Goal: Task Accomplishment & Management: Manage account settings

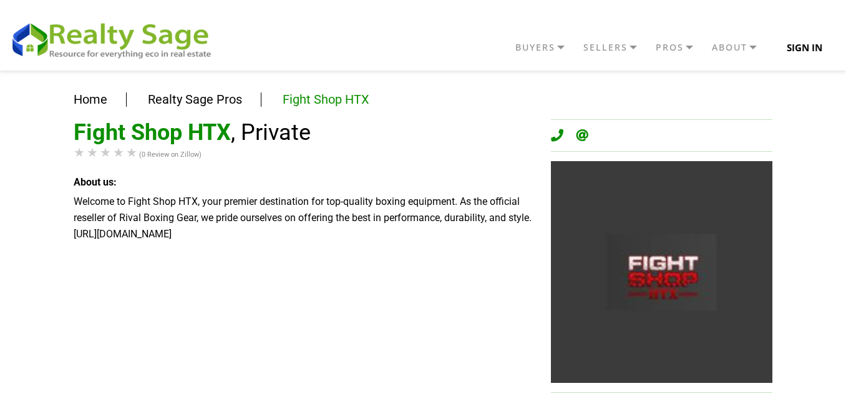
click at [777, 50] on button "Sign In" at bounding box center [805, 47] width 64 height 25
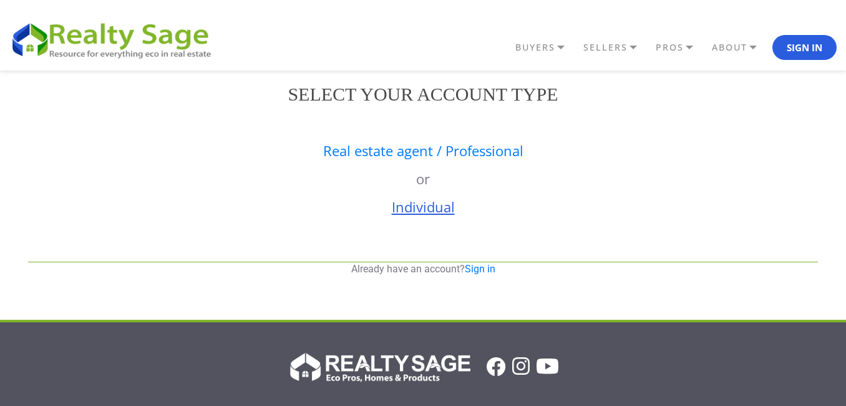
click at [433, 208] on link "Individual" at bounding box center [423, 206] width 63 height 19
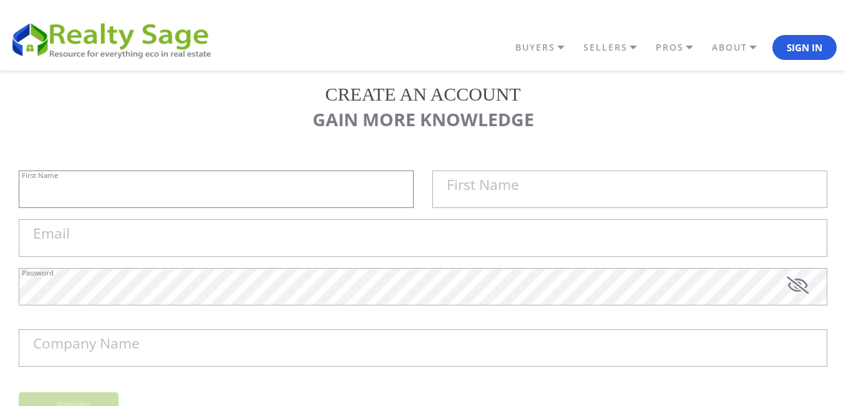
click at [237, 192] on input "First Name" at bounding box center [216, 188] width 395 height 37
type input "Bemoxie"
type input "Supplements"
type input "bemoxiesupplements1@gmail.com"
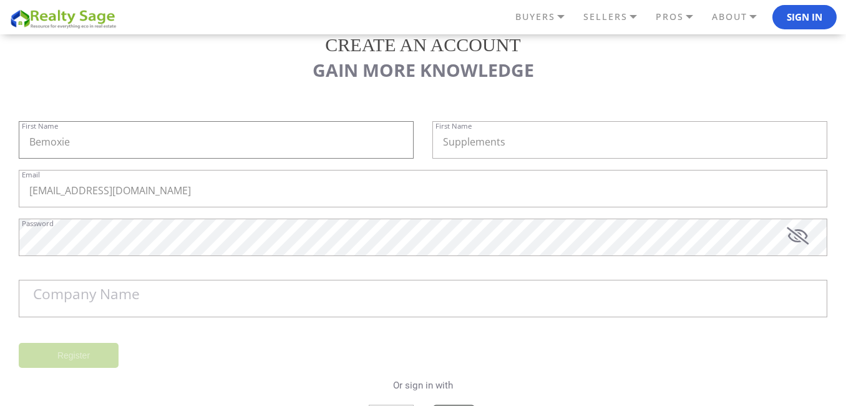
scroll to position [75, 0]
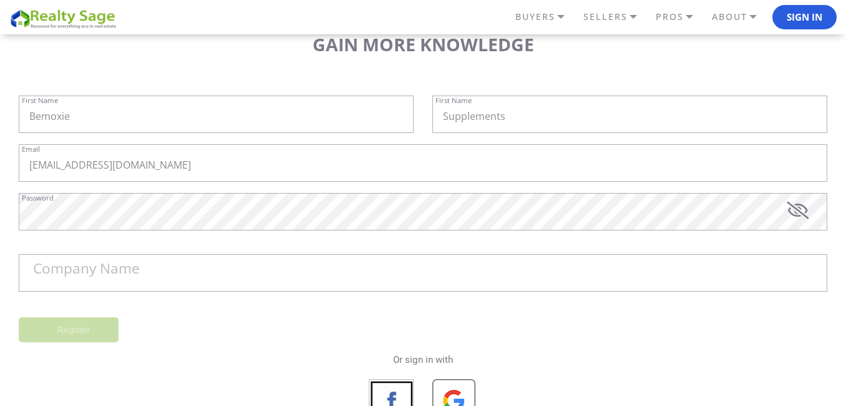
click at [54, 201] on label "Password" at bounding box center [38, 197] width 32 height 7
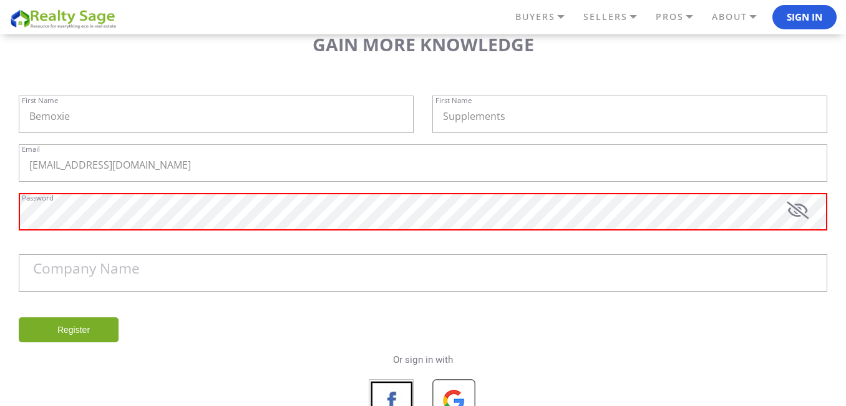
click at [104, 271] on label "Company Name" at bounding box center [86, 269] width 107 height 14
click at [0, 0] on input "Company Name" at bounding box center [0, 0] width 0 height 0
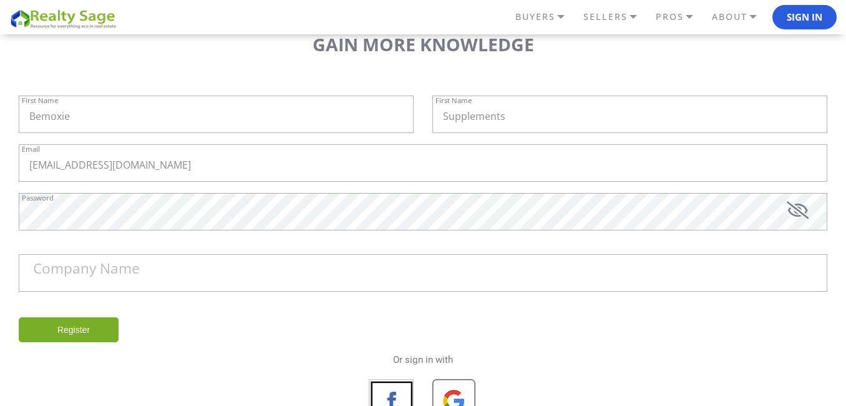
click at [94, 262] on label "Company Name" at bounding box center [86, 269] width 107 height 14
click at [0, 0] on input "Company Name" at bounding box center [0, 0] width 0 height 0
click at [82, 283] on input "Company Name" at bounding box center [423, 272] width 809 height 37
paste input "Bemoxie Supplements"
type input "Bemoxie Supplements"
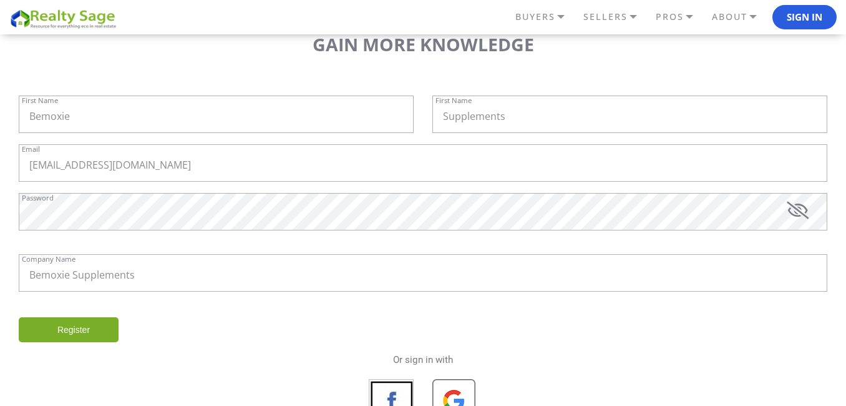
click at [794, 204] on icon at bounding box center [798, 210] width 22 height 17
click at [795, 203] on icon at bounding box center [799, 210] width 20 height 17
click at [61, 333] on input "Register" at bounding box center [69, 329] width 100 height 25
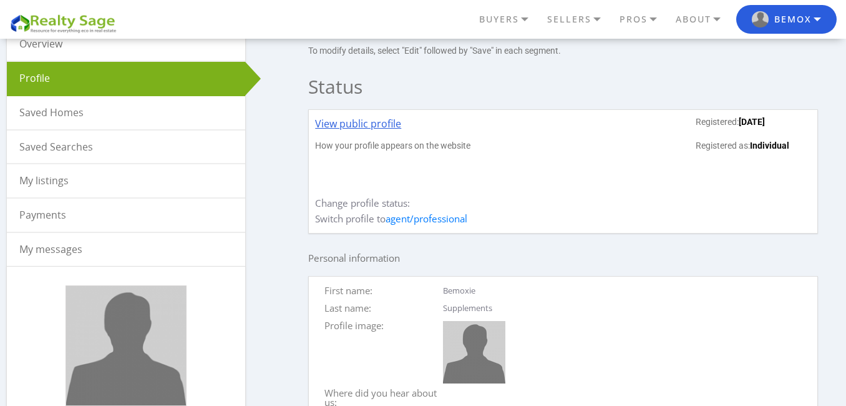
click at [371, 124] on link "View public profile" at bounding box center [358, 128] width 86 height 24
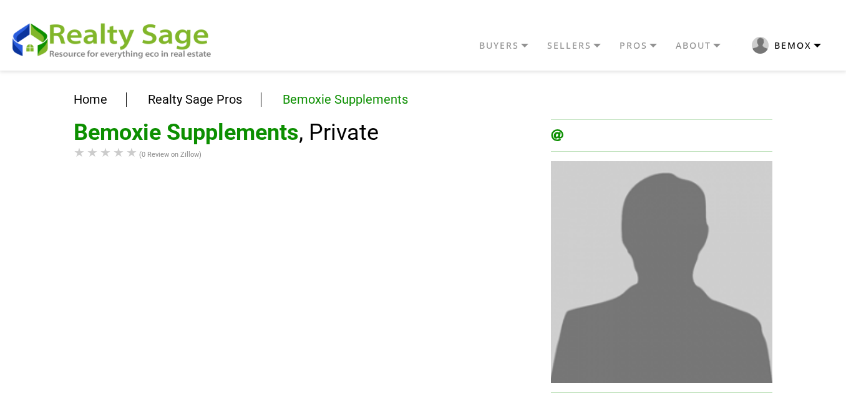
click at [790, 49] on button "Bemox" at bounding box center [787, 45] width 101 height 29
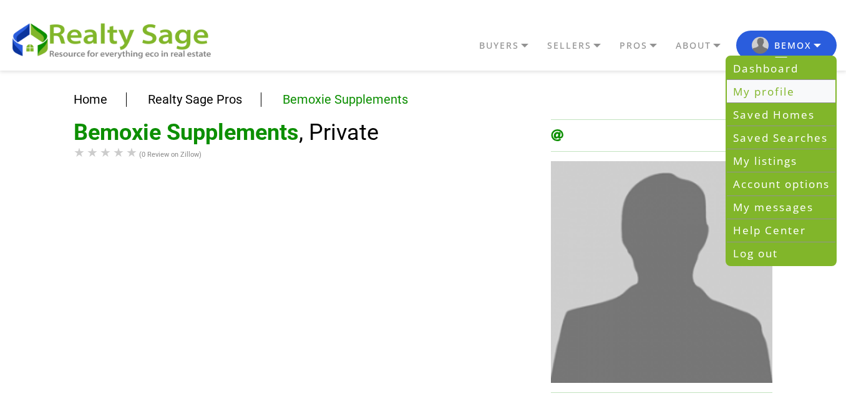
click at [755, 93] on link "My profile" at bounding box center [781, 91] width 109 height 23
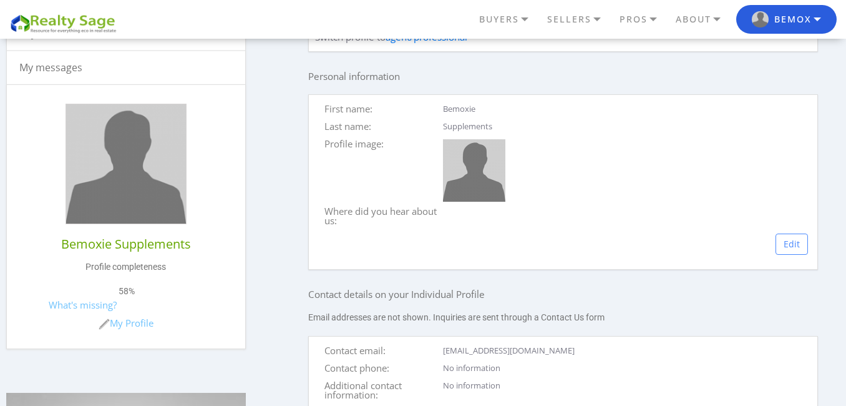
scroll to position [300, 0]
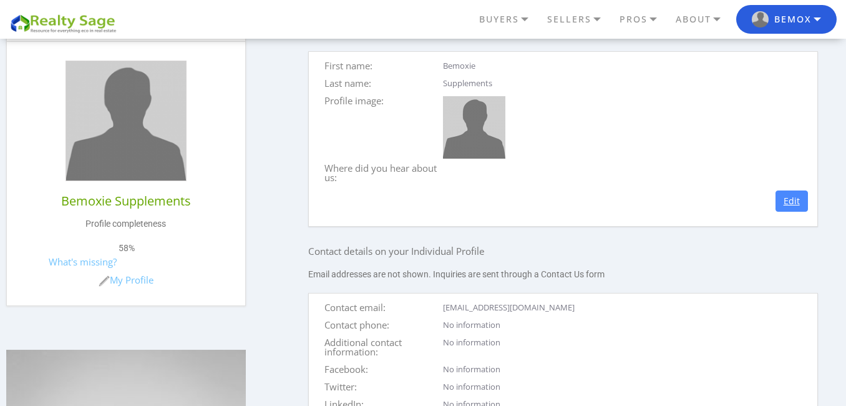
click at [804, 212] on link "Edit" at bounding box center [792, 200] width 32 height 21
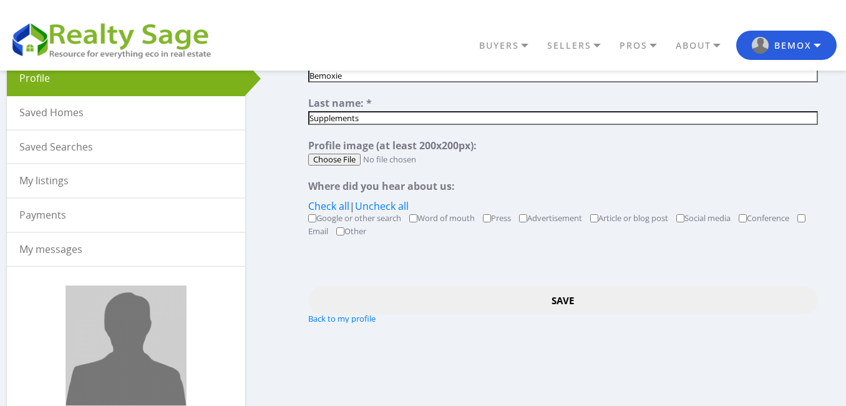
click at [331, 154] on input "file" at bounding box center [562, 160] width 509 height 12
type input "C:\fakepath\bemoxie150.jpg"
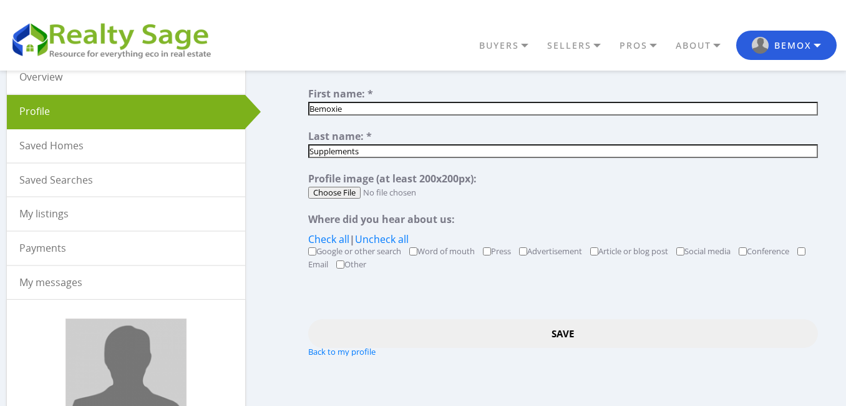
scroll to position [150, 0]
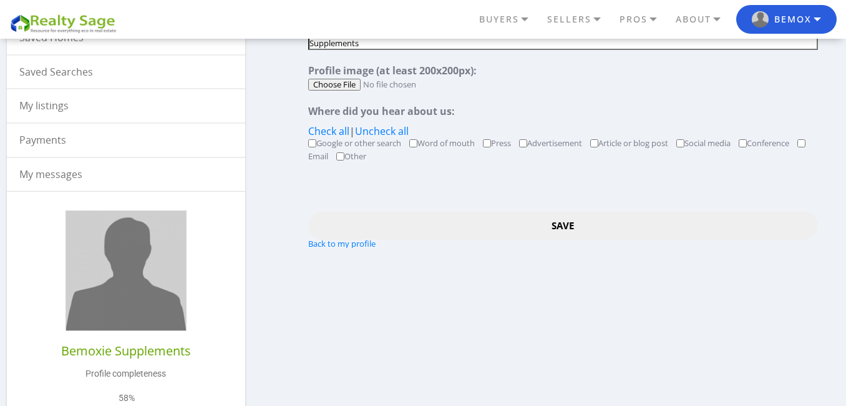
click at [343, 157] on input "Other" at bounding box center [340, 156] width 8 height 8
checkbox input "true"
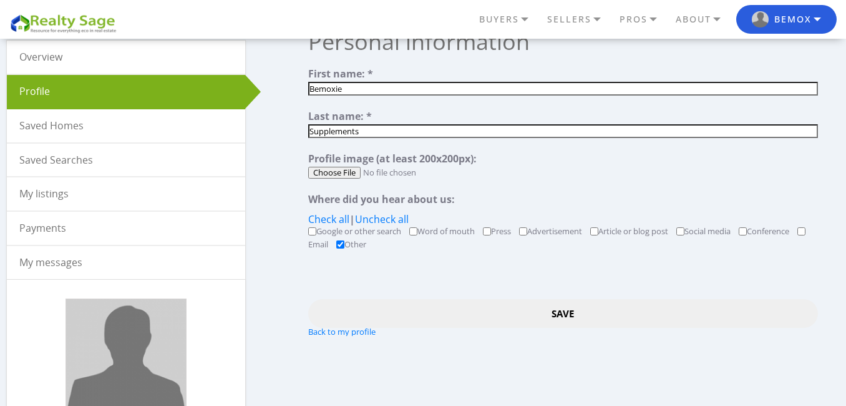
scroll to position [0, 0]
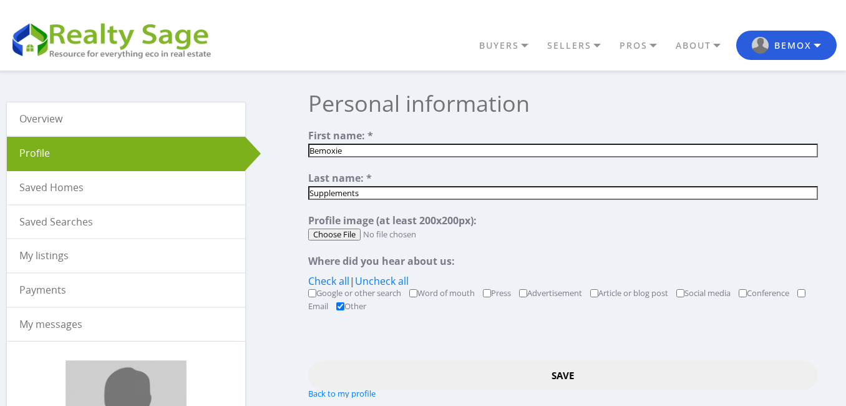
click at [544, 375] on input "Save" at bounding box center [562, 375] width 509 height 28
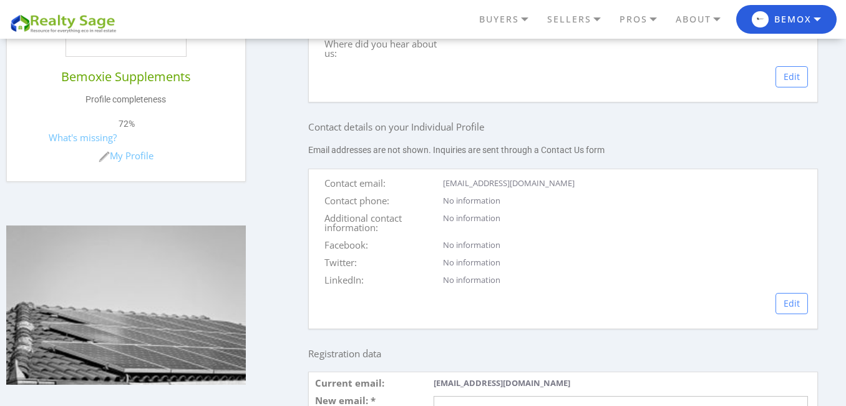
scroll to position [449, 0]
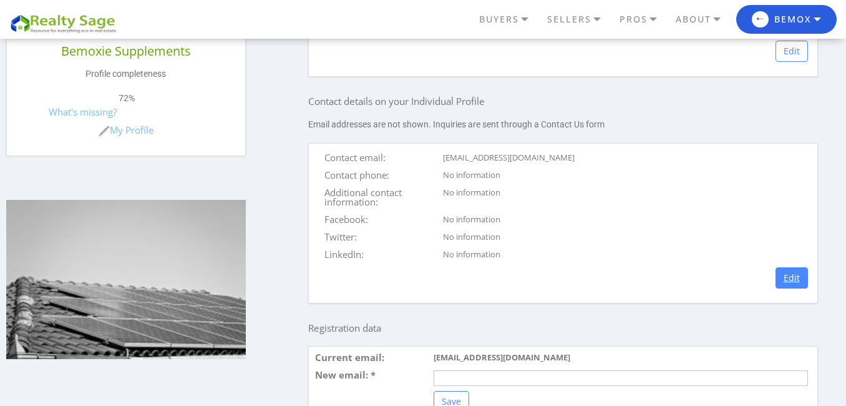
click at [793, 285] on link "Edit" at bounding box center [792, 277] width 32 height 21
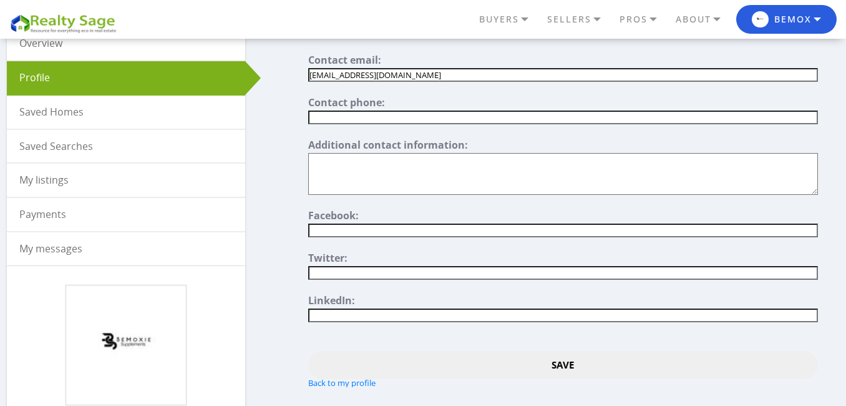
scroll to position [75, 0]
click at [364, 180] on textarea"] at bounding box center [562, 175] width 509 height 42
paste textarea"] "Bemoxie Supplements is an online as well as a brick and mortar supplement shop …"
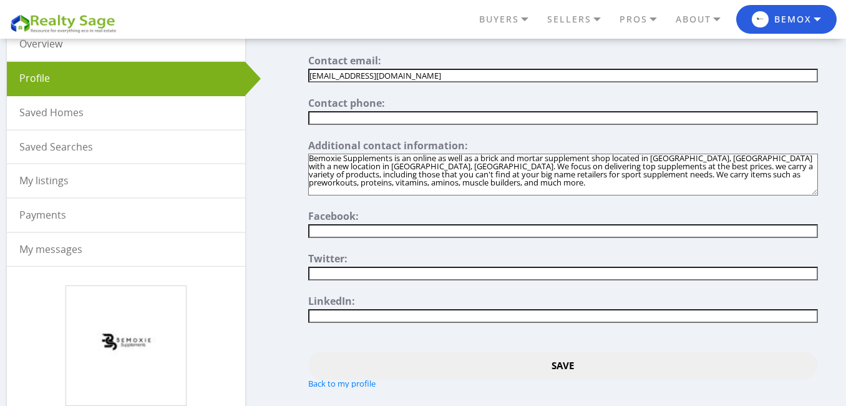
drag, startPoint x: 574, startPoint y: 169, endPoint x: 591, endPoint y: 204, distance: 39.4
click at [591, 204] on form "Contact email: bemoxiesupplements1@gmail.com Contact phone: Additional contact …" at bounding box center [562, 222] width 509 height 332
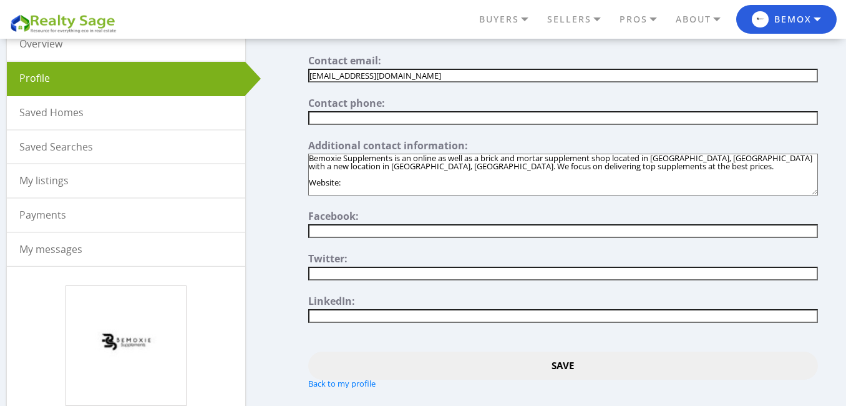
paste textarea"] "https://www.bemoxiesupplements.com/"
type textarea"] "Bemoxie Supplements is an online as well as a brick and mortar supplement shop …"
click at [333, 117] on input "text" at bounding box center [562, 118] width 509 height 14
type input "04699300107"
type input"] "info@bemoxiesupplements.com"
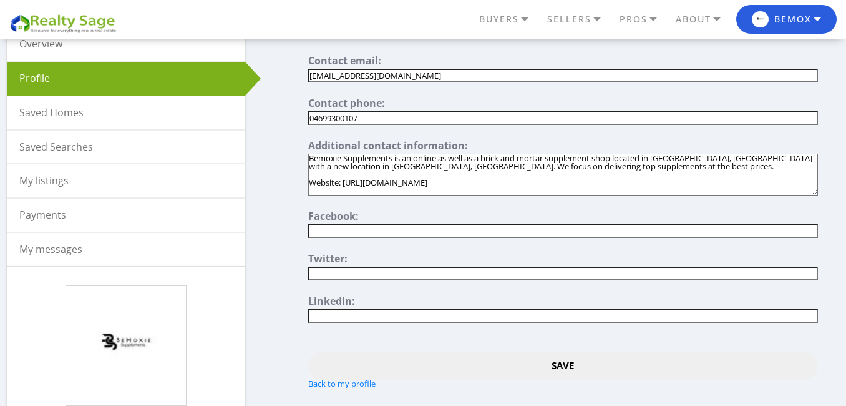
click at [373, 73] on input"] "info@bemoxiesupplements.com" at bounding box center [562, 76] width 509 height 14
click at [373, 73] on input"] "text" at bounding box center [562, 76] width 509 height 14
type input"] "bemoxiesupplements1@gmail.com"
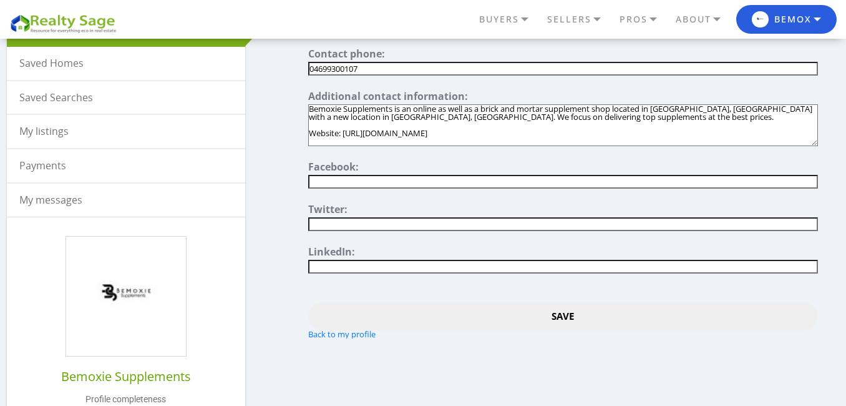
scroll to position [150, 0]
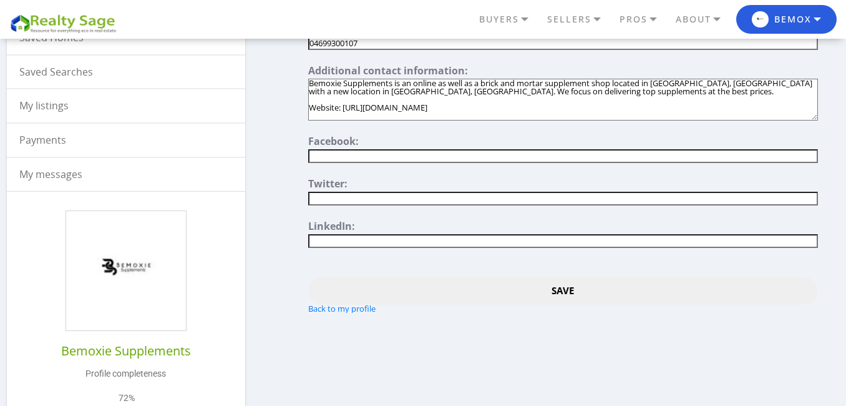
click at [334, 207] on form "Contact email: bemoxiesupplements1@gmail.com Contact phone: 04699300107 Additio…" at bounding box center [562, 147] width 509 height 332
click at [343, 155] on input"] "text" at bounding box center [562, 156] width 509 height 14
paste input"] "https://www.facebook.com/bemoxiesupplements"
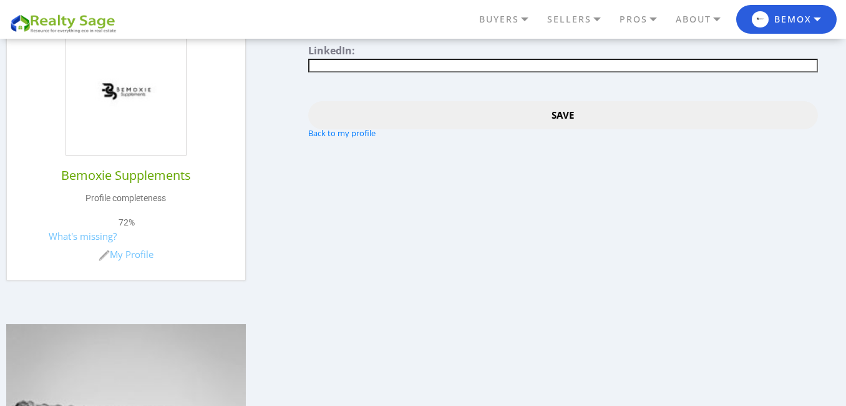
scroll to position [300, 0]
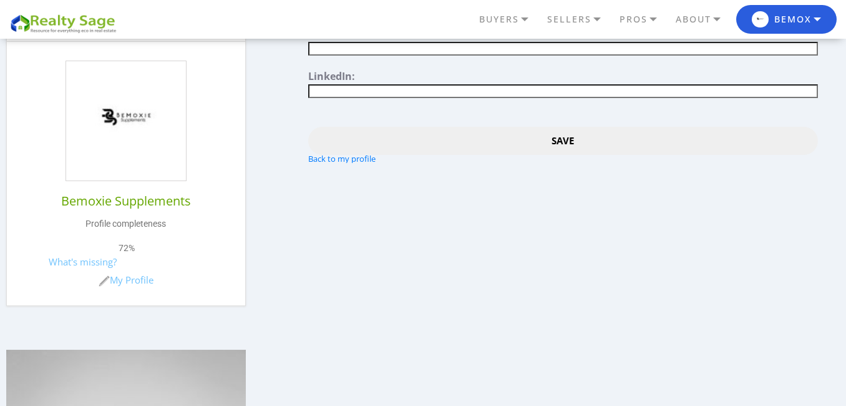
type input"] "https://www.facebook.com/bemoxiesupplements"
click at [559, 145] on input "Save" at bounding box center [562, 141] width 509 height 28
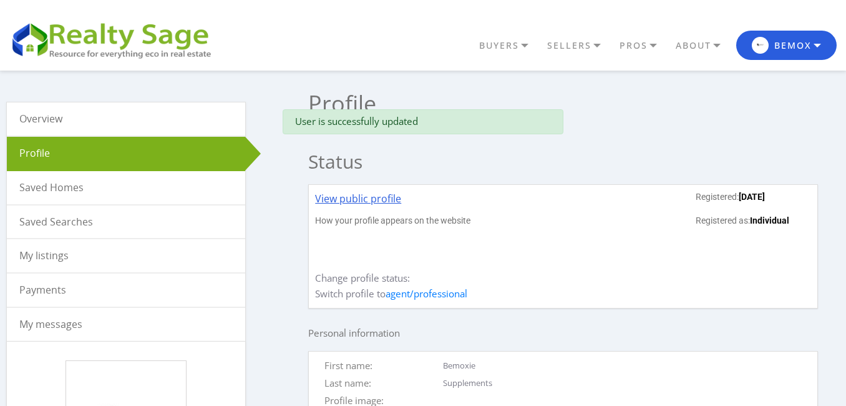
click at [350, 198] on link "View public profile" at bounding box center [358, 203] width 86 height 24
